Goal: Entertainment & Leisure: Consume media (video, audio)

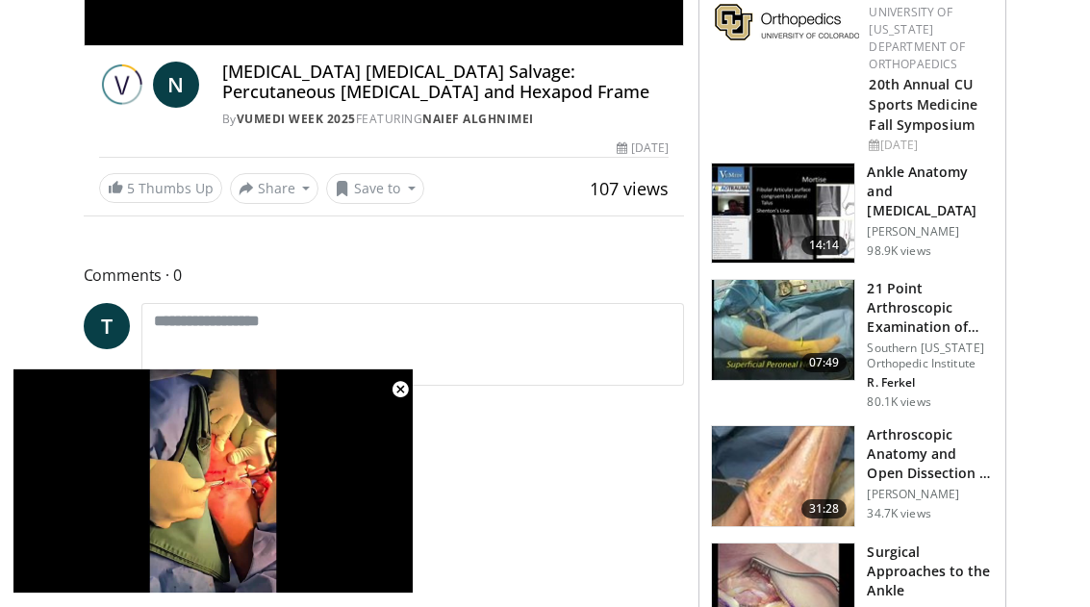
scroll to position [710, 0]
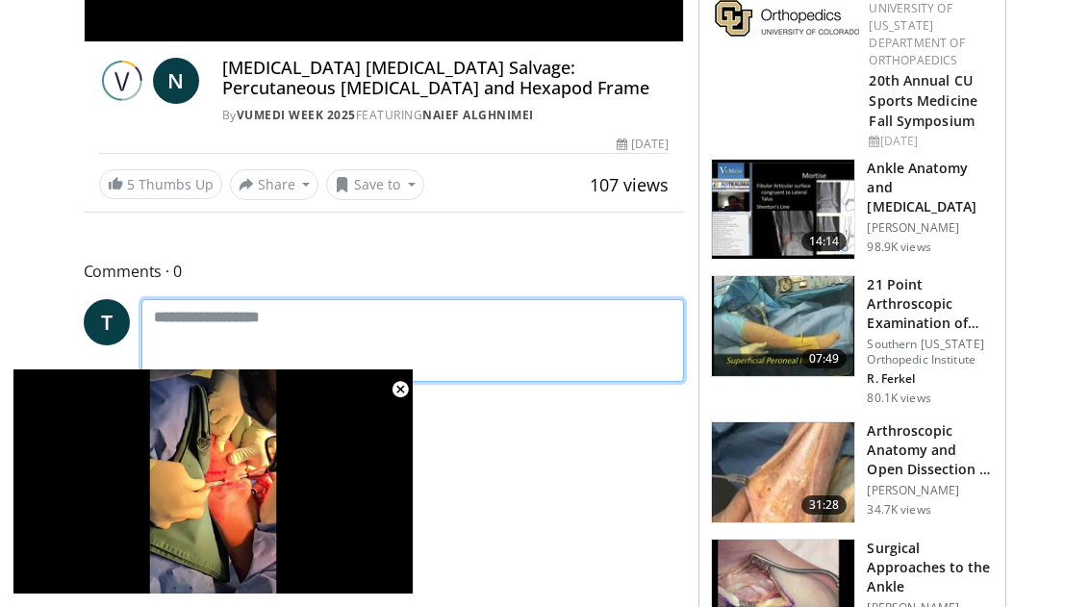
click at [306, 337] on textarea at bounding box center [412, 340] width 543 height 83
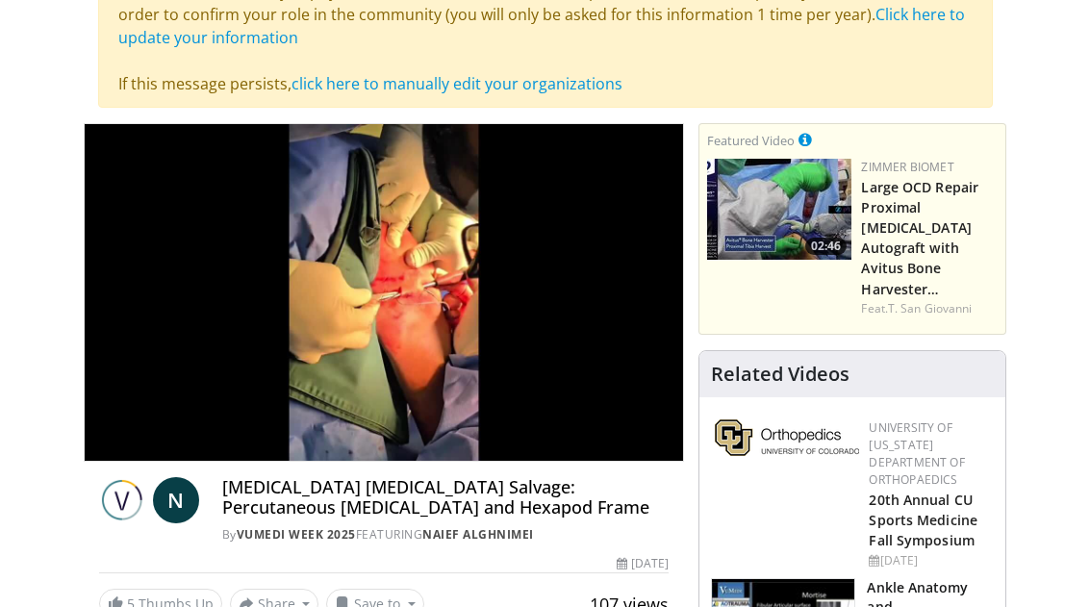
scroll to position [296, 0]
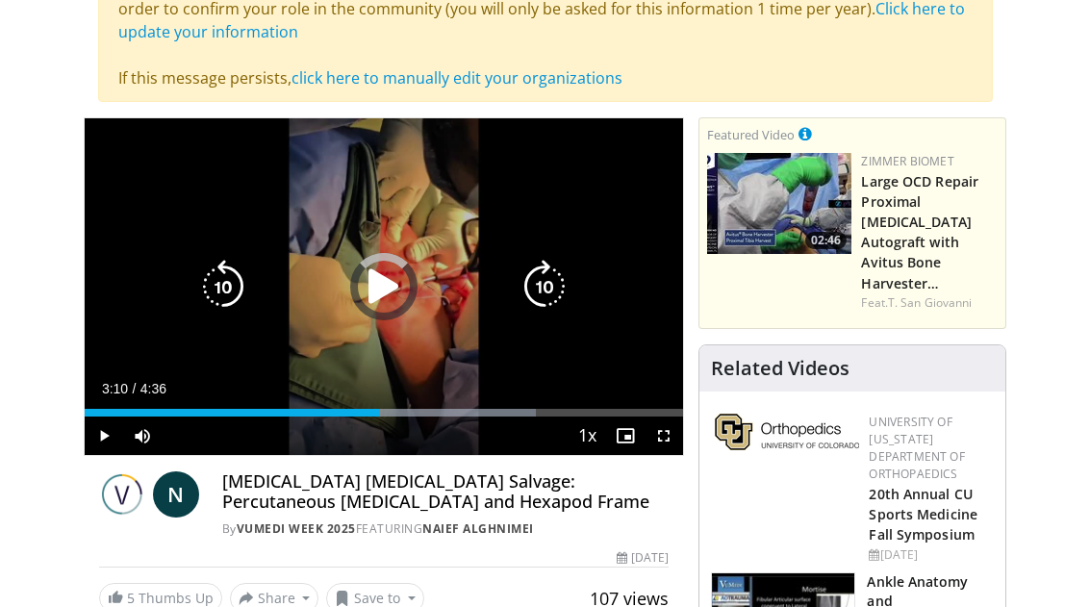
click at [498, 410] on div "Progress Bar" at bounding box center [340, 413] width 389 height 8
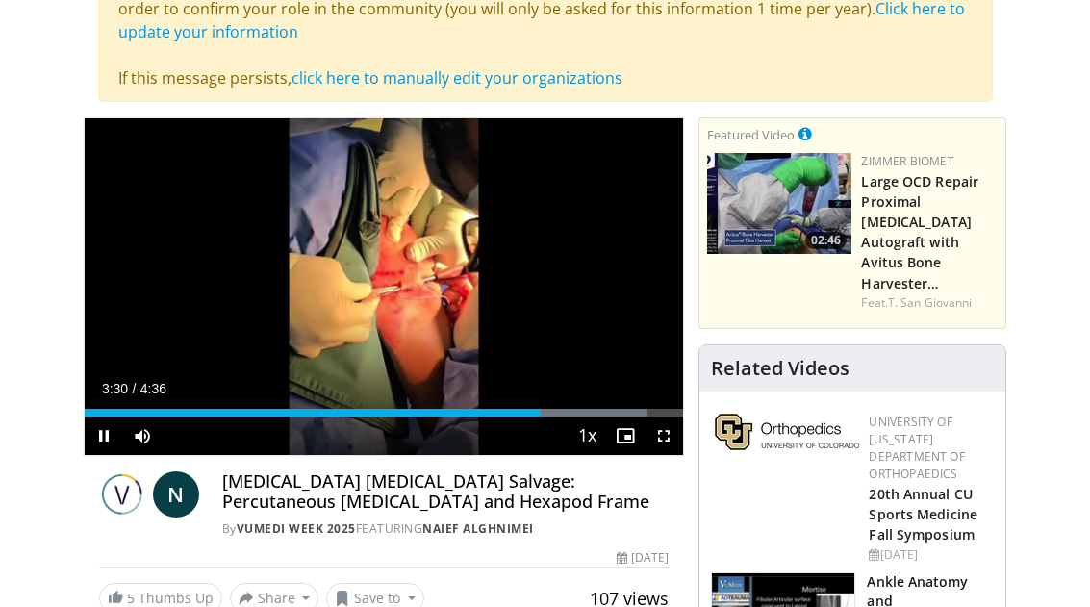
click at [589, 410] on div "Progress Bar" at bounding box center [479, 413] width 337 height 8
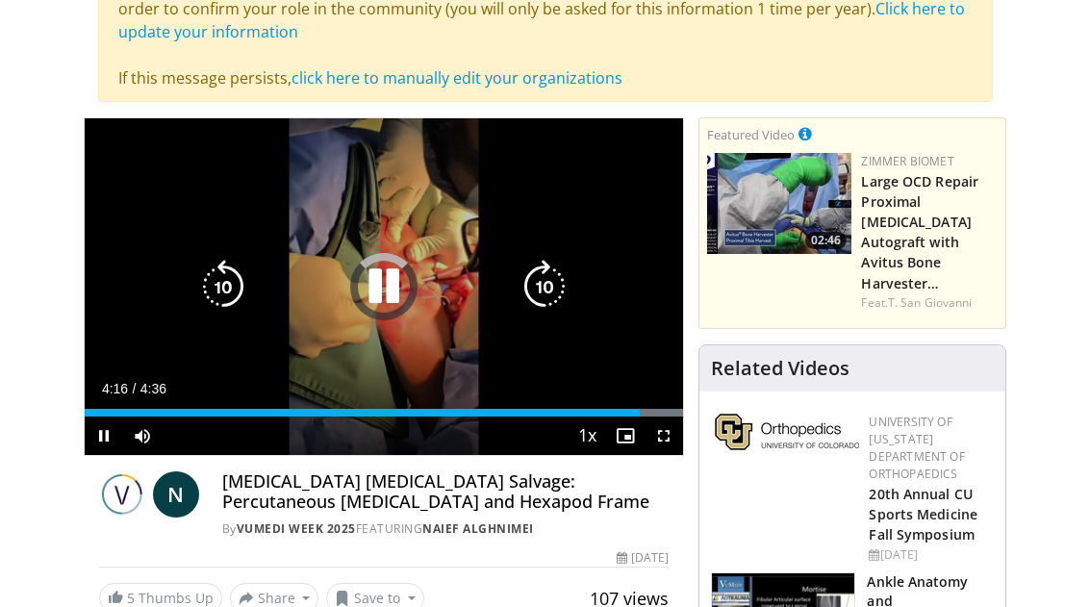
click at [640, 413] on div "Progress Bar" at bounding box center [507, 413] width 351 height 8
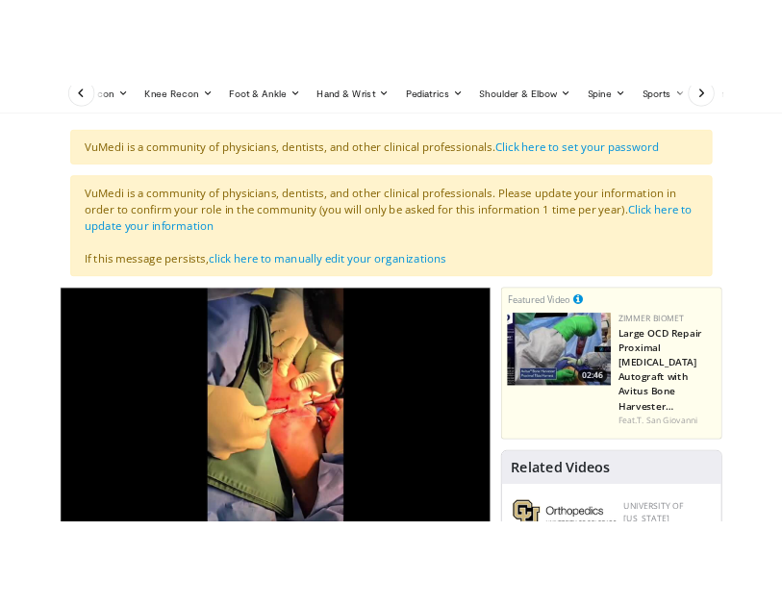
scroll to position [0, 0]
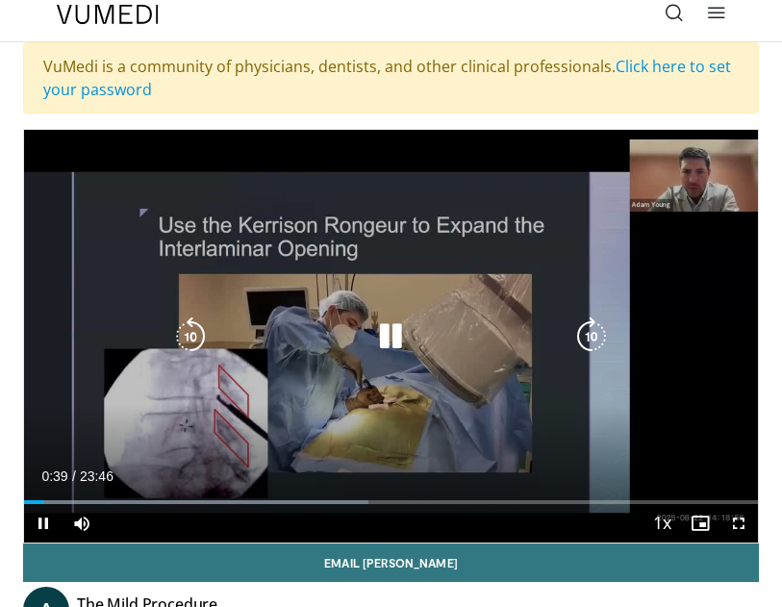
scroll to position [71, 0]
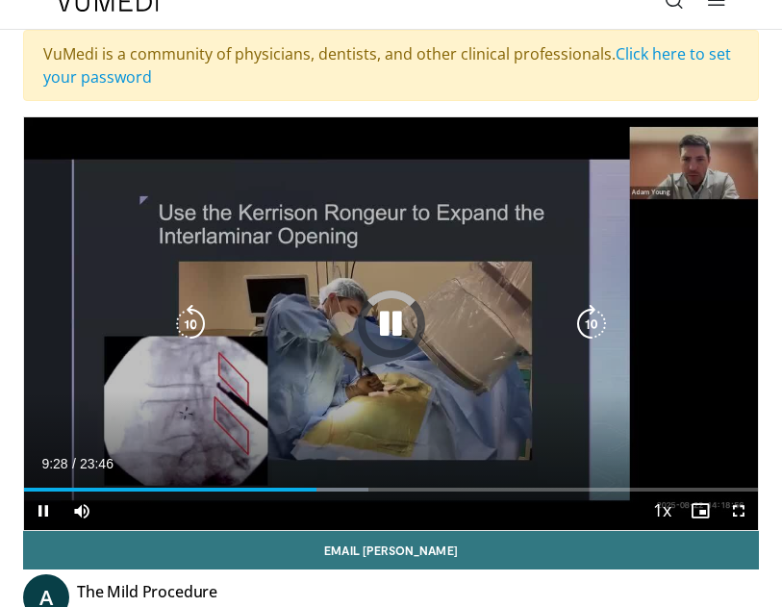
click at [321, 490] on div "Progress Bar" at bounding box center [196, 490] width 344 height 4
click at [412, 488] on div "Progress Bar" at bounding box center [442, 490] width 368 height 4
click at [489, 489] on div "Progress Bar" at bounding box center [463, 490] width 375 height 4
click at [555, 488] on div "Progress Bar" at bounding box center [536, 490] width 373 height 4
click at [410, 330] on icon "Video Player" at bounding box center [390, 324] width 38 height 38
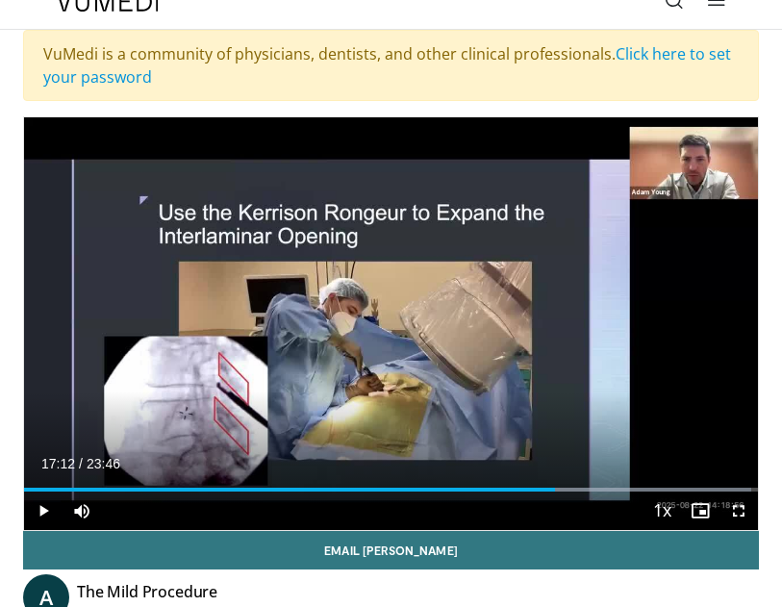
scroll to position [0, 0]
